Goal: Find specific page/section: Find specific page/section

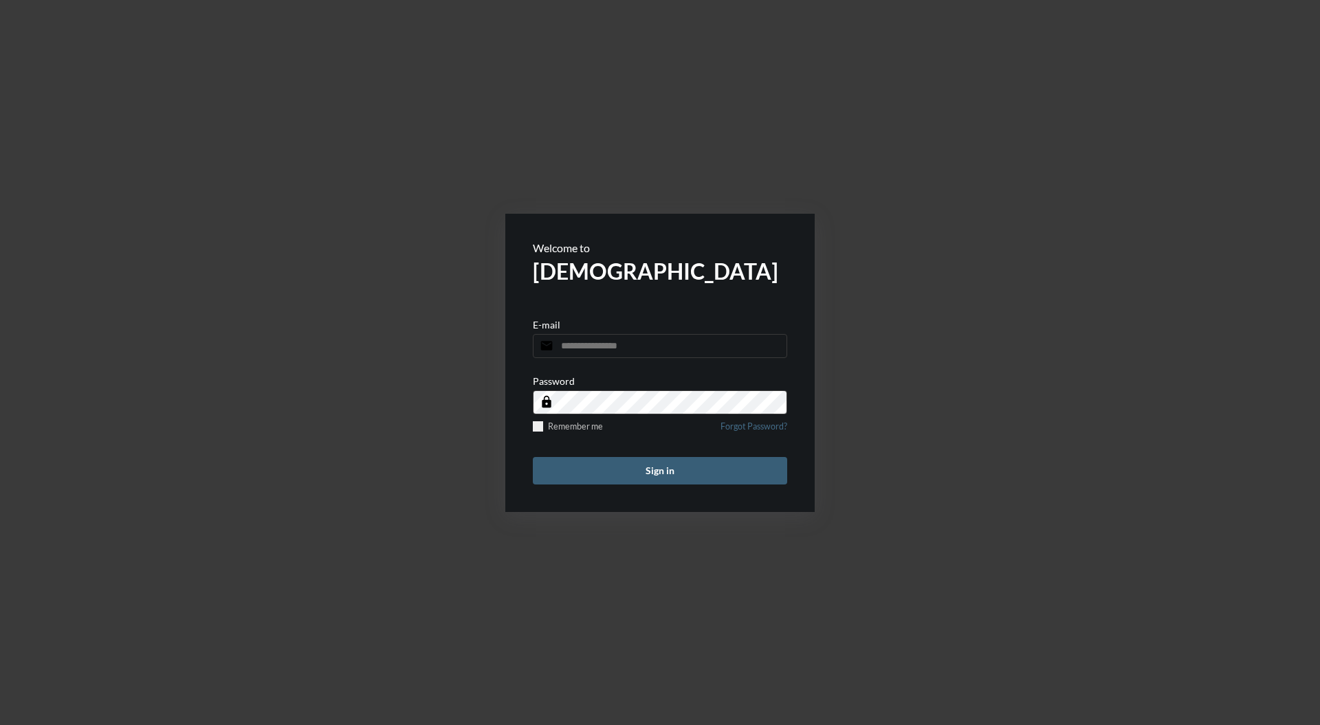
type input "**********"
click at [683, 483] on button "Sign in" at bounding box center [660, 471] width 254 height 28
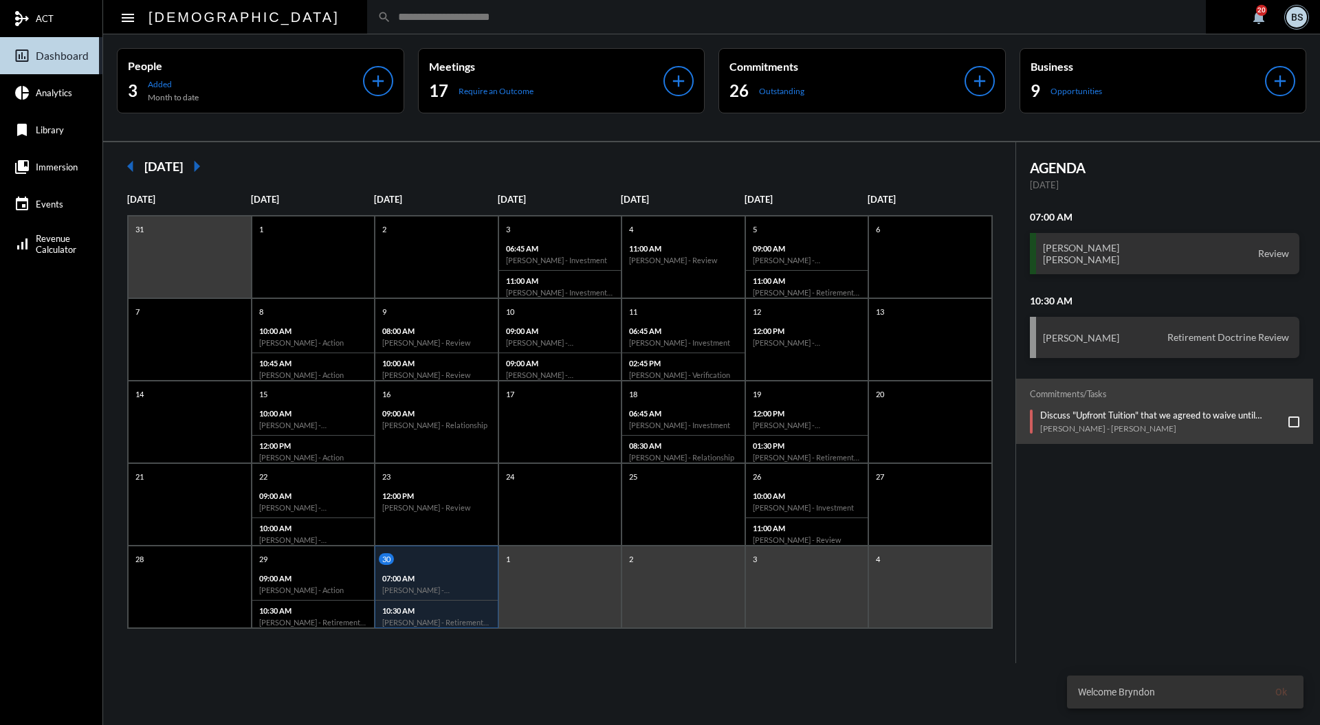
click at [589, 12] on input "text" at bounding box center [793, 17] width 804 height 12
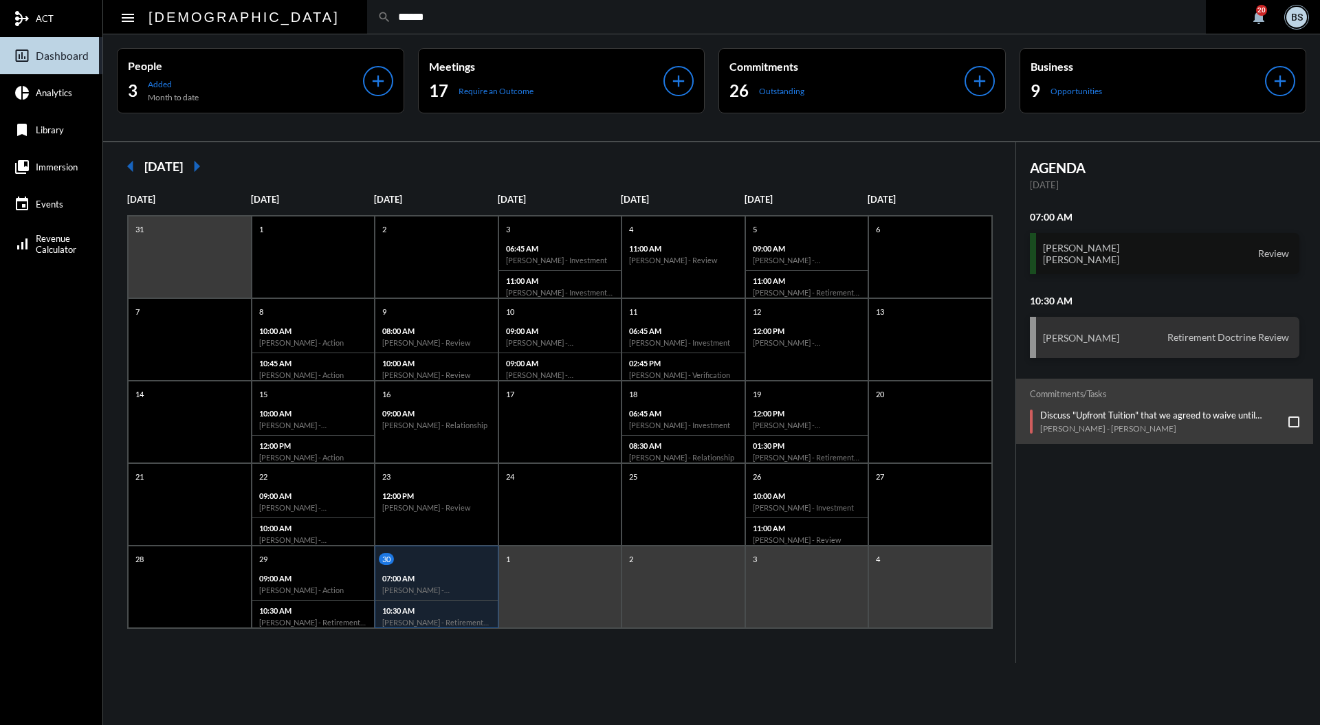
type input "******"
click at [1161, 254] on div "[PERSON_NAME] [PERSON_NAME] Review" at bounding box center [1165, 253] width 270 height 41
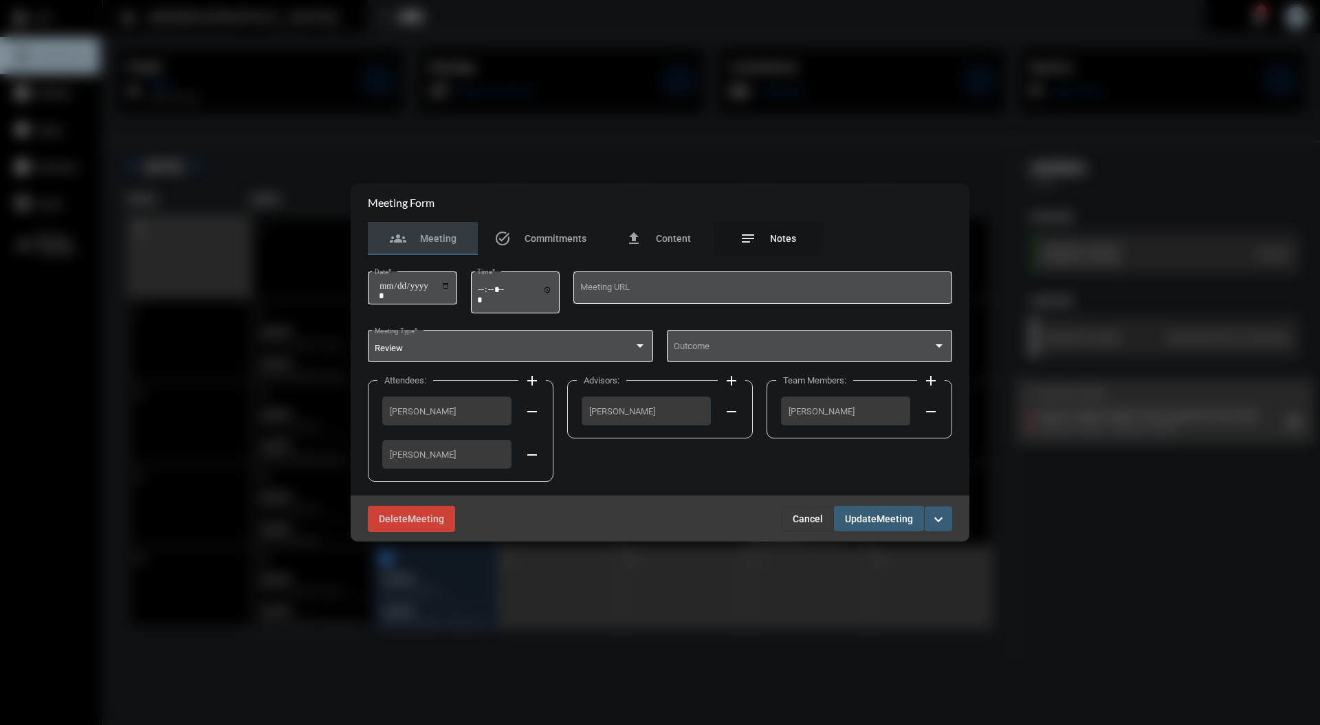
click at [778, 234] on span "Notes" at bounding box center [783, 238] width 26 height 11
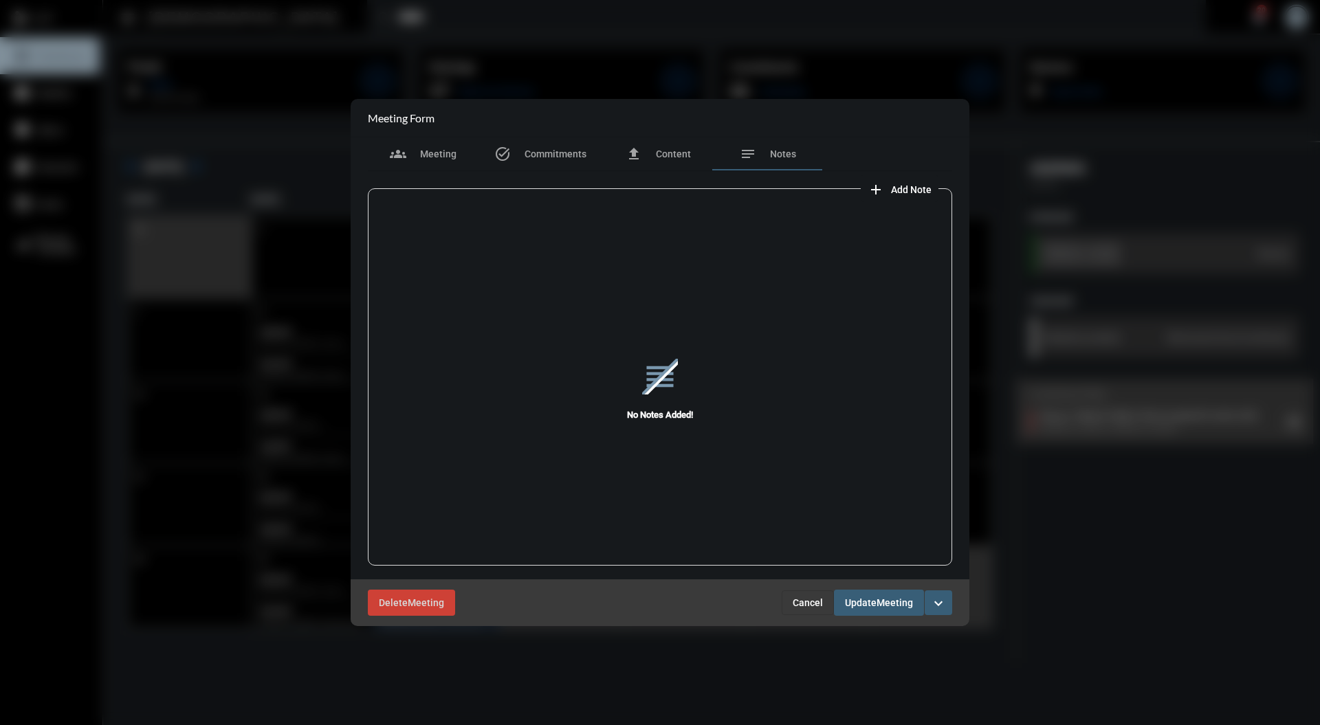
click at [793, 591] on button "Cancel" at bounding box center [808, 603] width 52 height 25
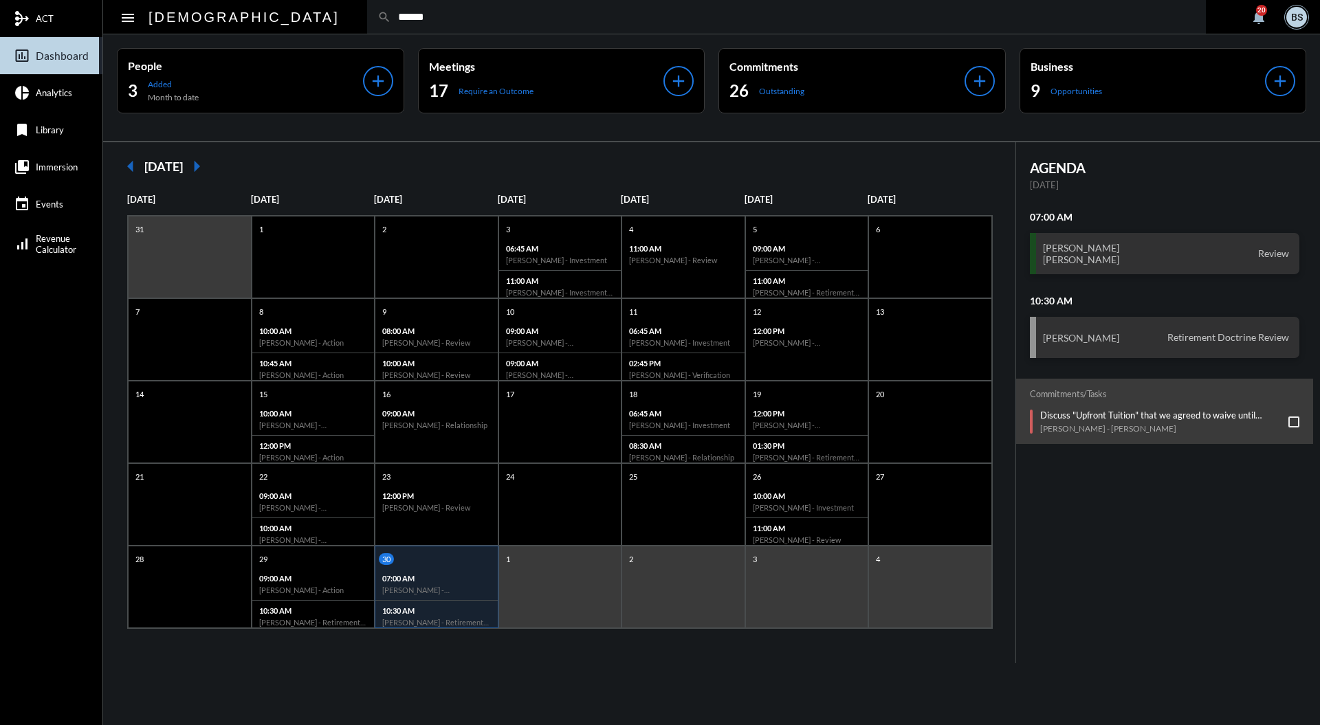
click at [413, 21] on input "******" at bounding box center [793, 17] width 804 height 12
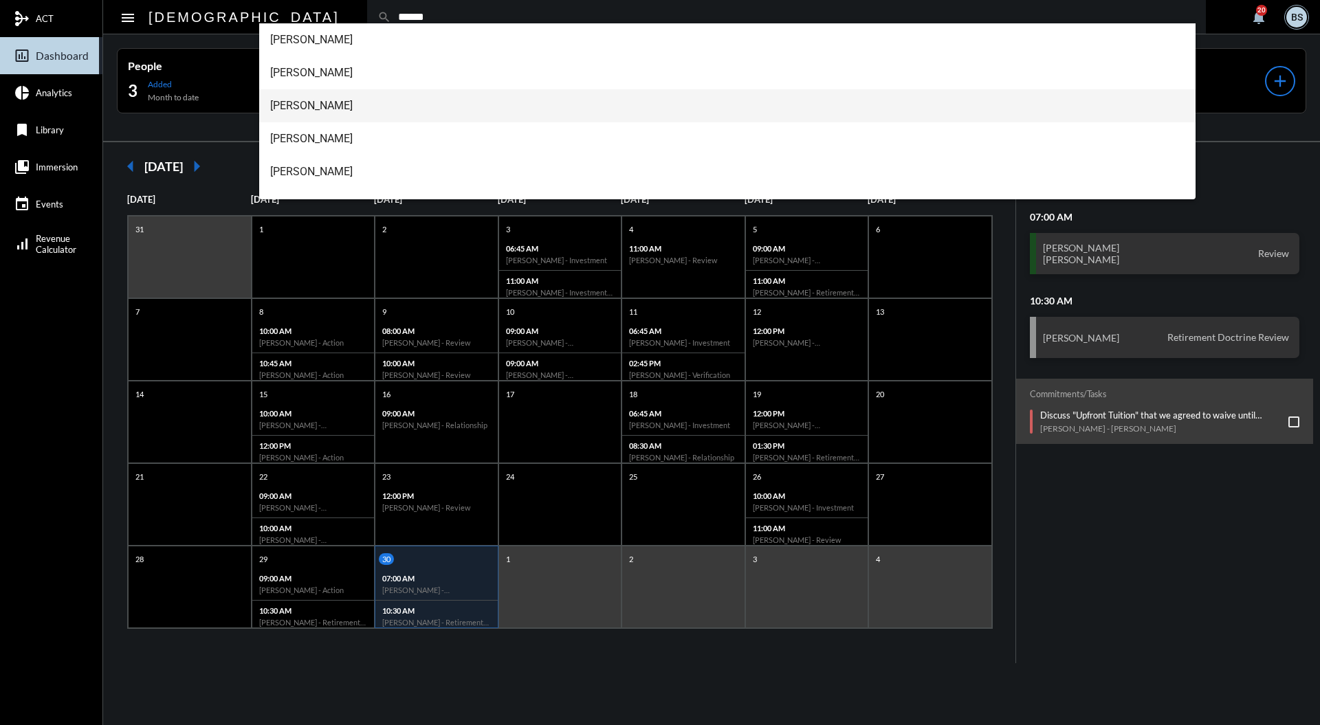
click at [358, 113] on span "[PERSON_NAME]" at bounding box center [727, 105] width 915 height 33
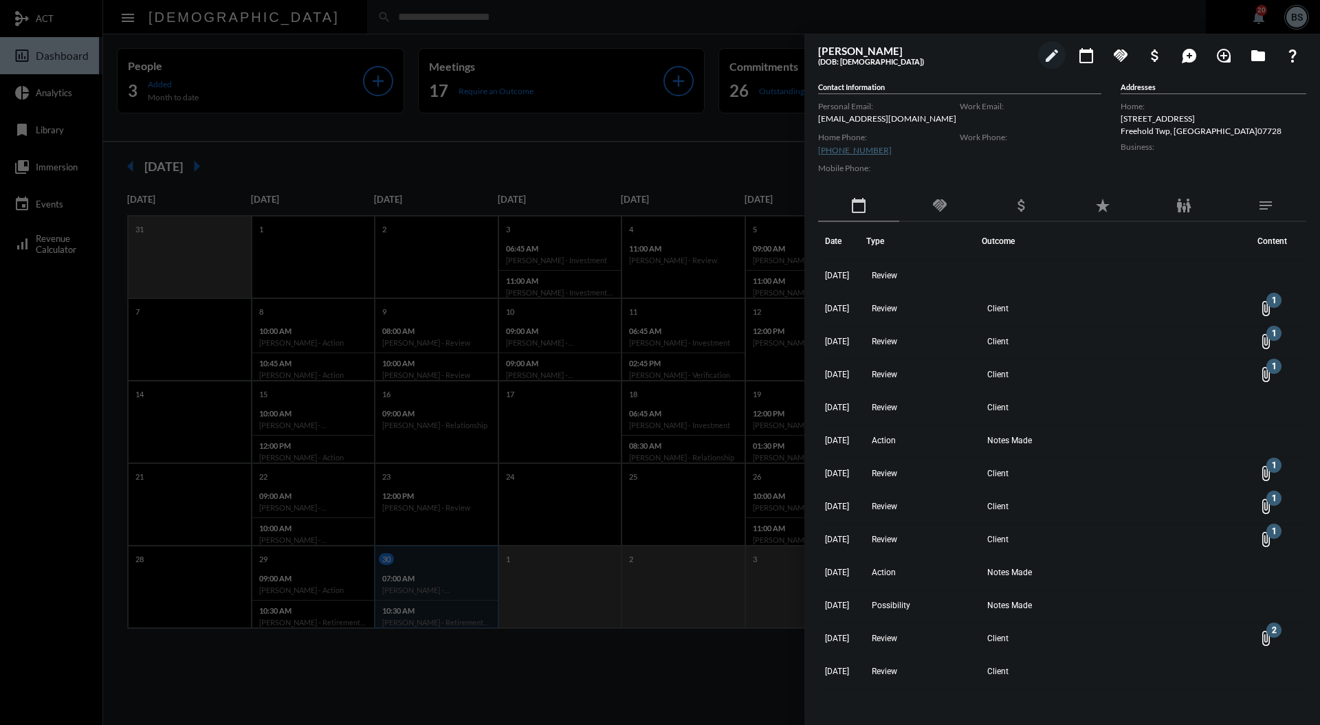
click at [938, 201] on mat-icon "handshake" at bounding box center [940, 205] width 17 height 17
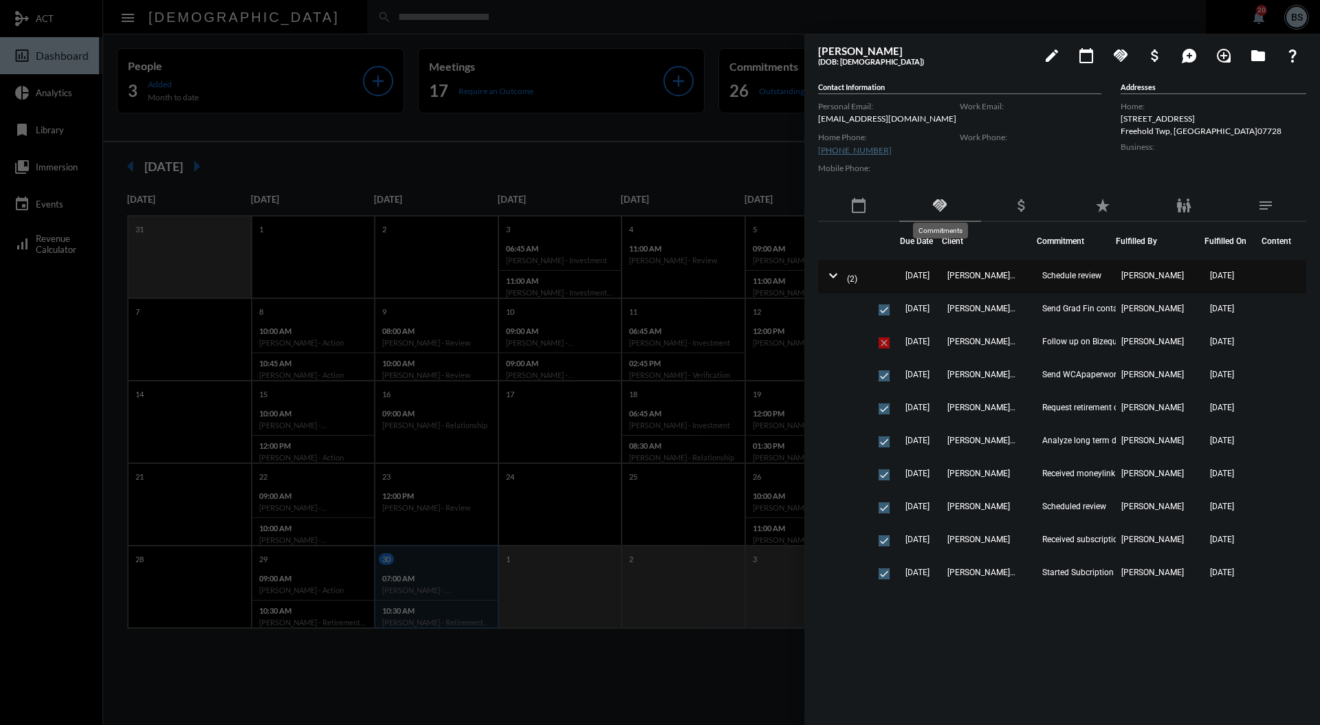
click at [906, 276] on span "[DATE]" at bounding box center [918, 276] width 24 height 10
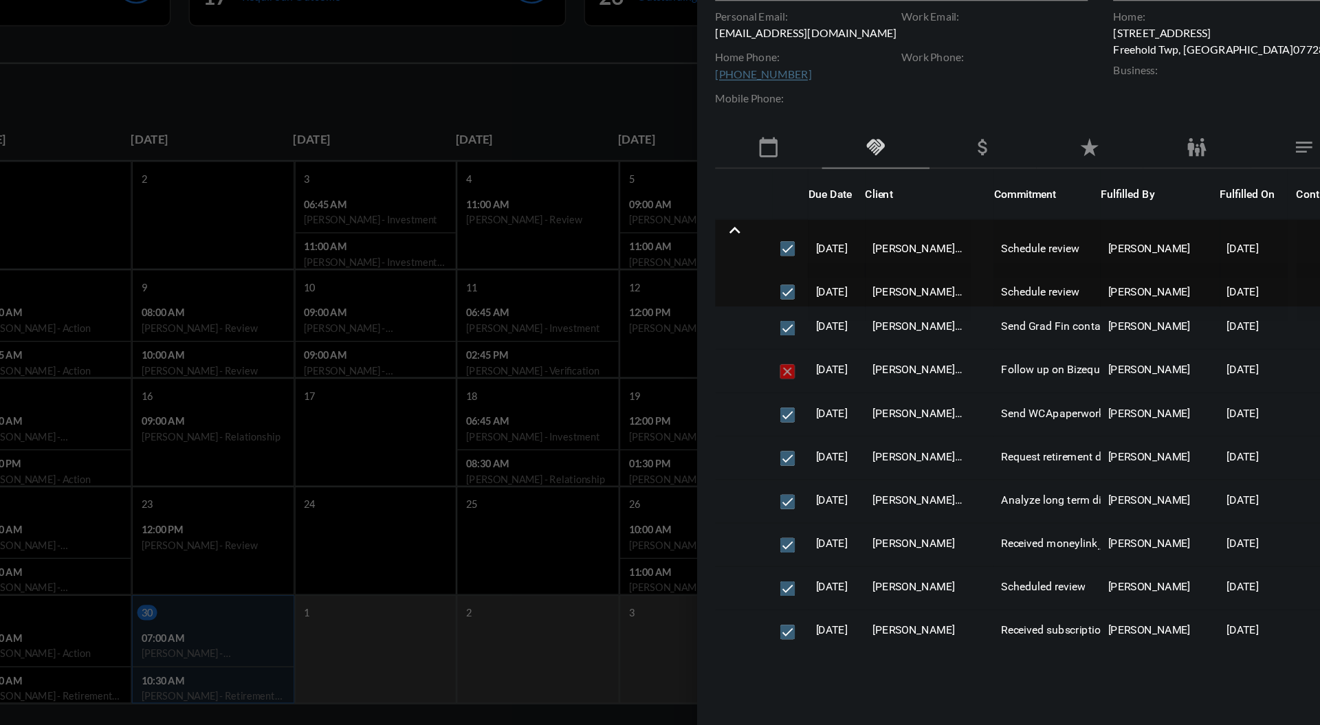
scroll to position [1, 0]
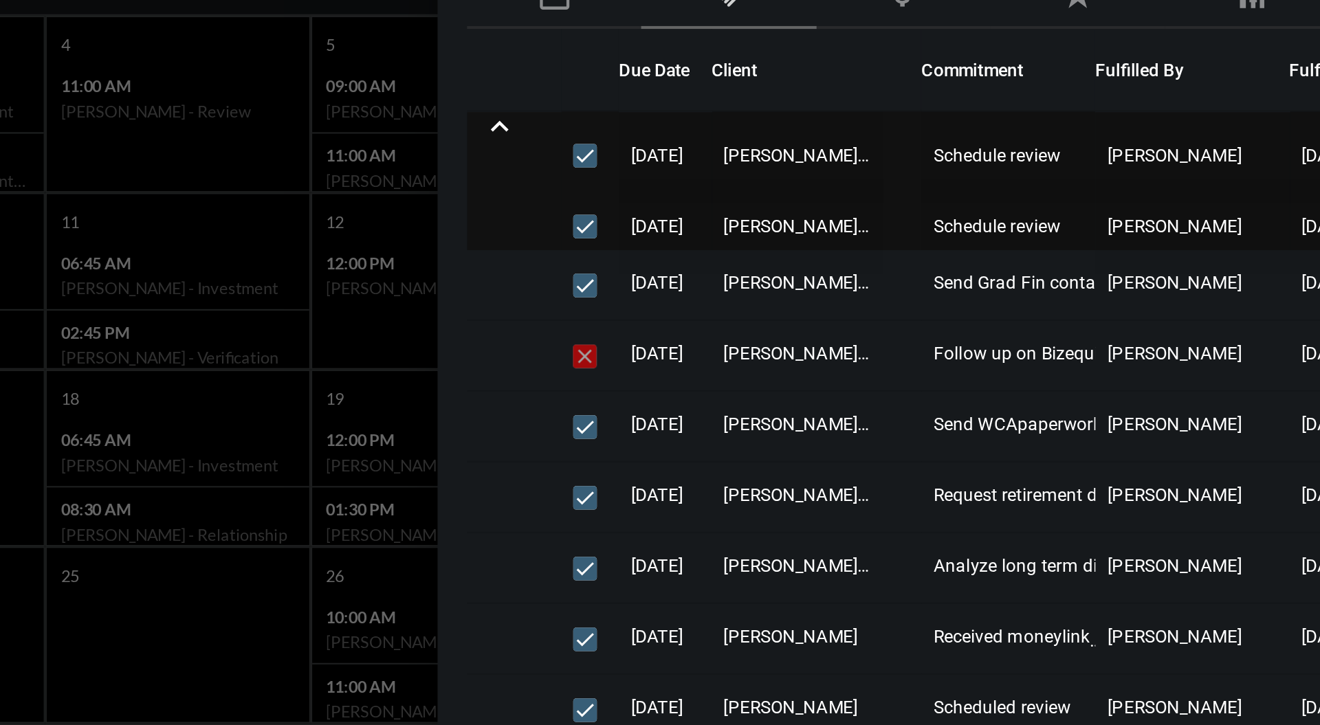
click at [1100, 285] on span "Schedule review" at bounding box center [1070, 281] width 81 height 44
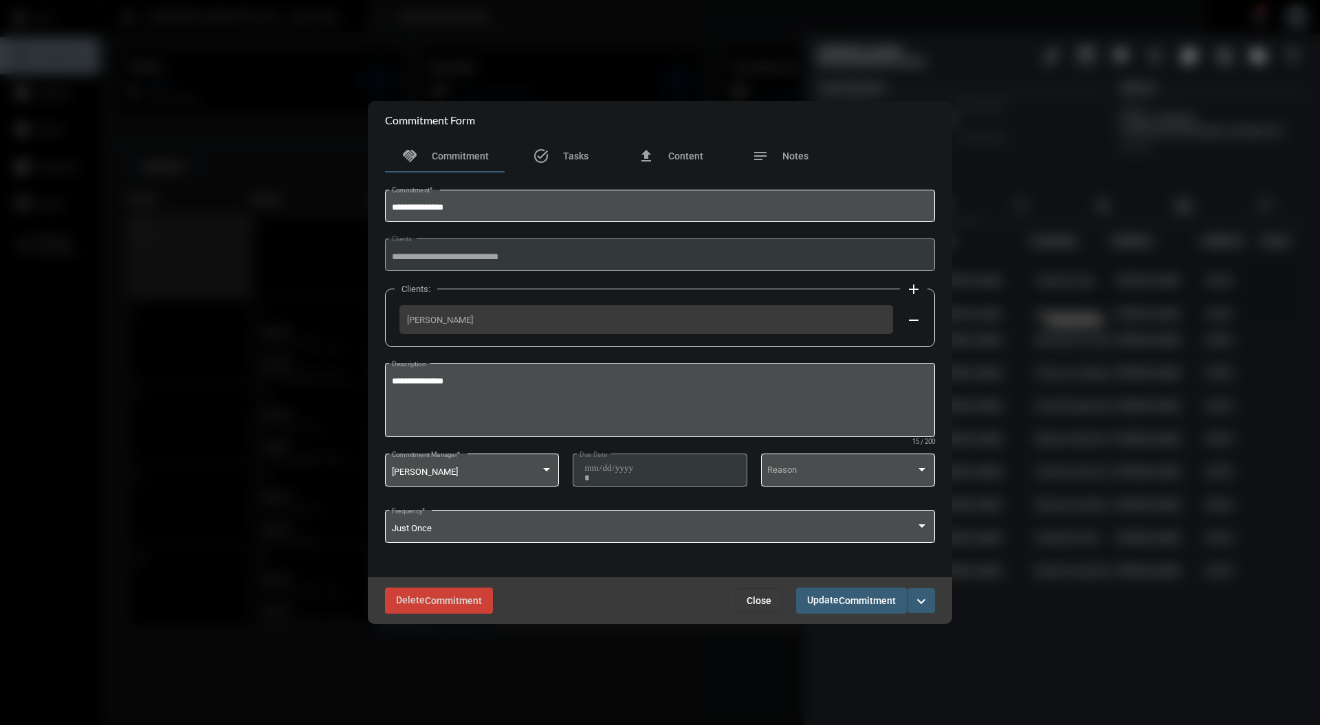
click at [760, 604] on span "Close" at bounding box center [759, 600] width 25 height 11
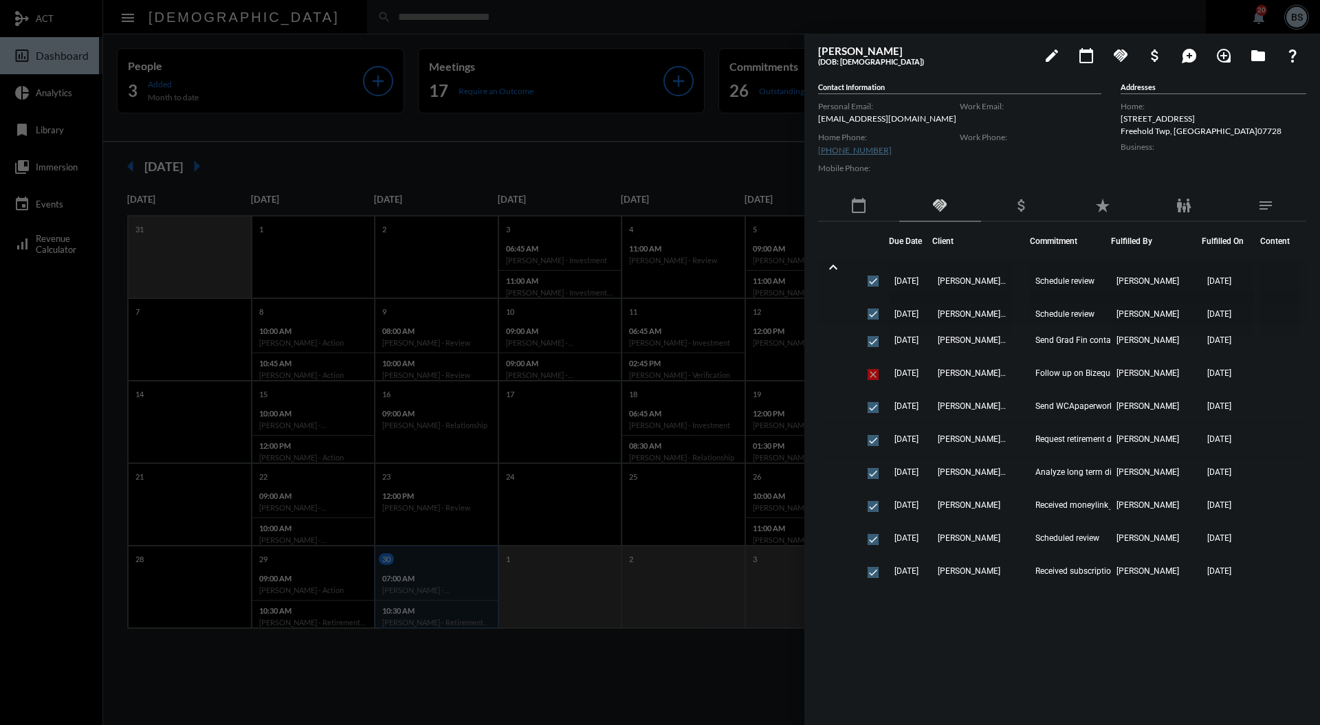
click at [853, 212] on mat-icon "calendar_today" at bounding box center [859, 205] width 17 height 17
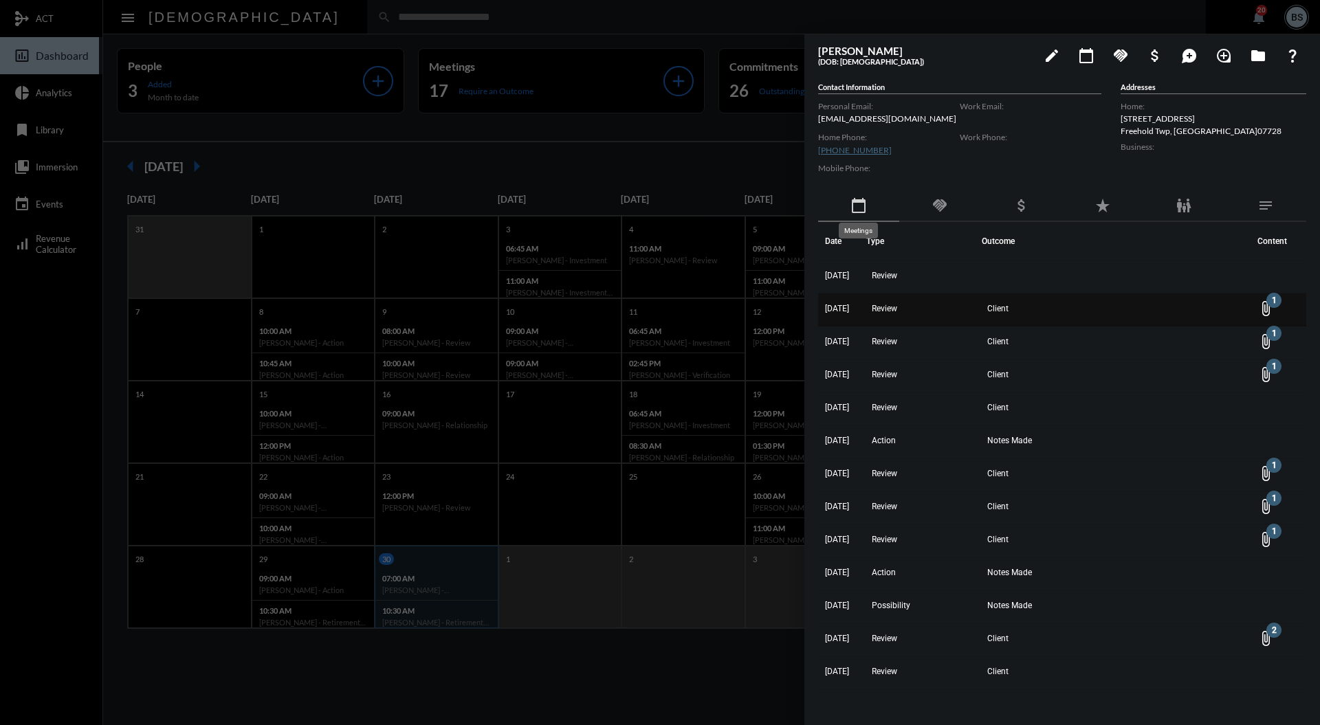
click at [959, 311] on td "Review" at bounding box center [924, 310] width 116 height 33
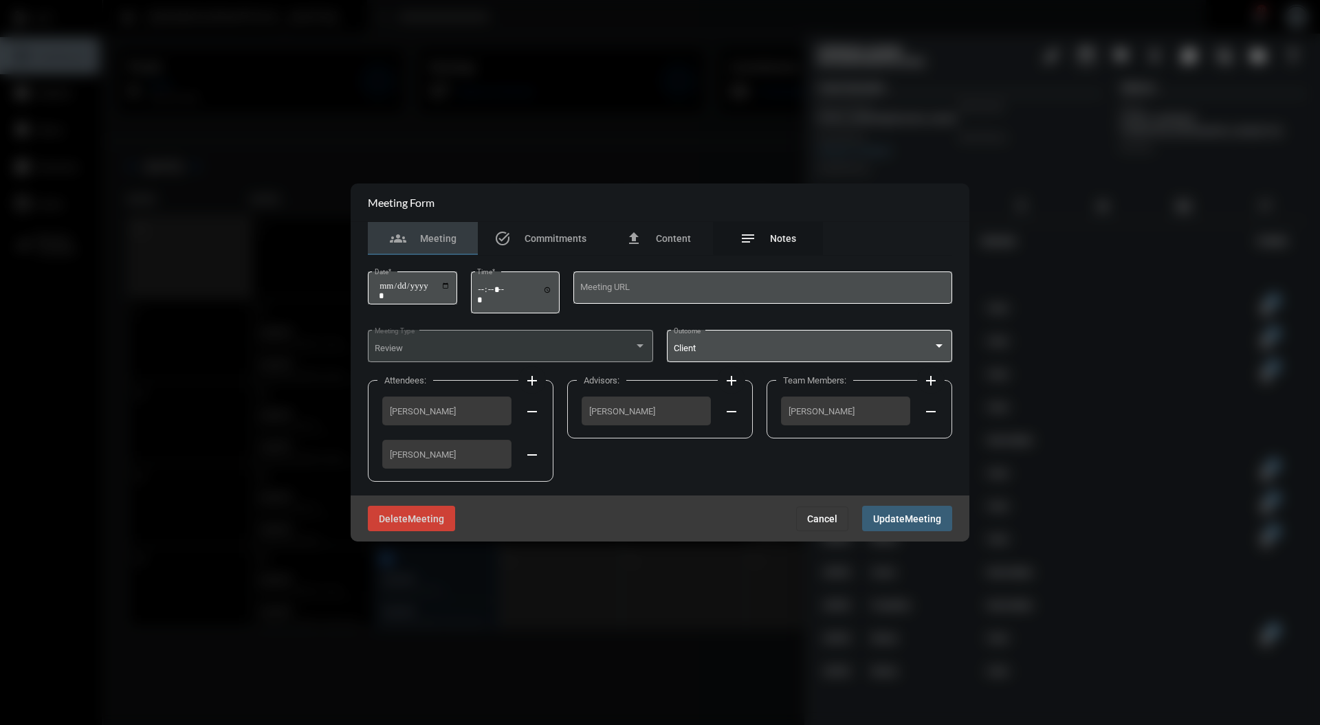
click at [789, 226] on div "notes Notes" at bounding box center [768, 238] width 110 height 33
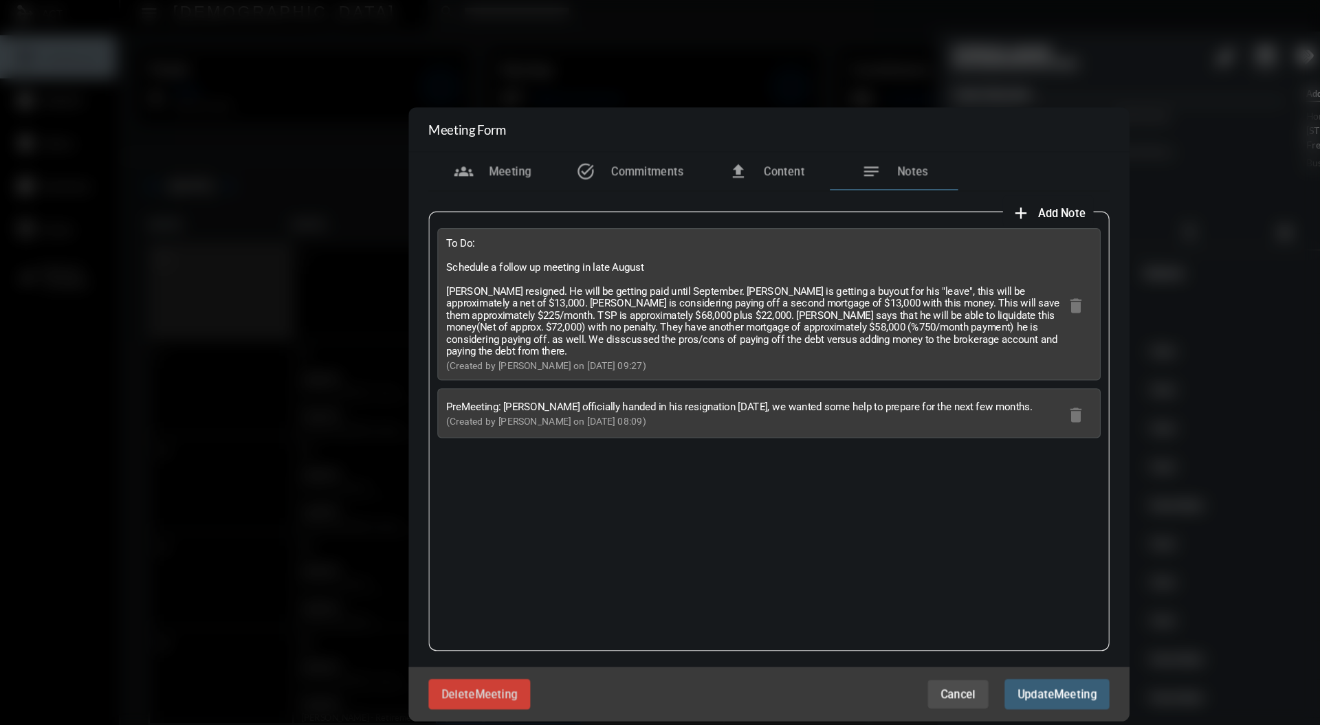
click at [823, 602] on span "Cancel" at bounding box center [822, 603] width 30 height 11
